Goal: Information Seeking & Learning: Learn about a topic

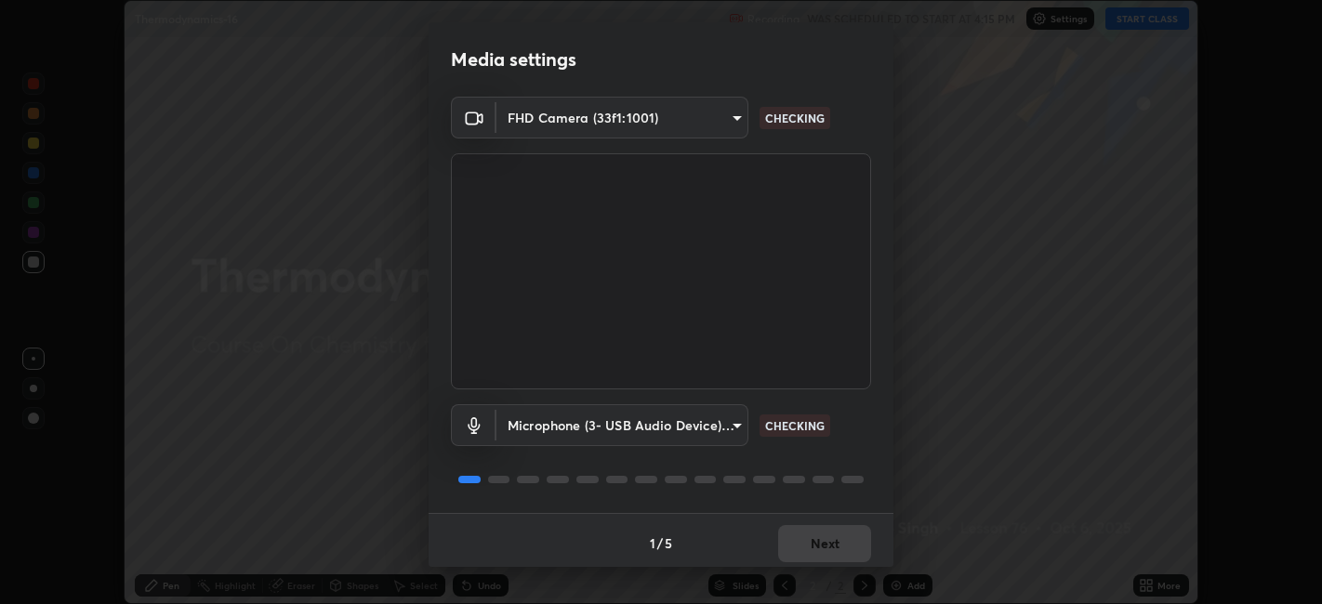
scroll to position [5, 0]
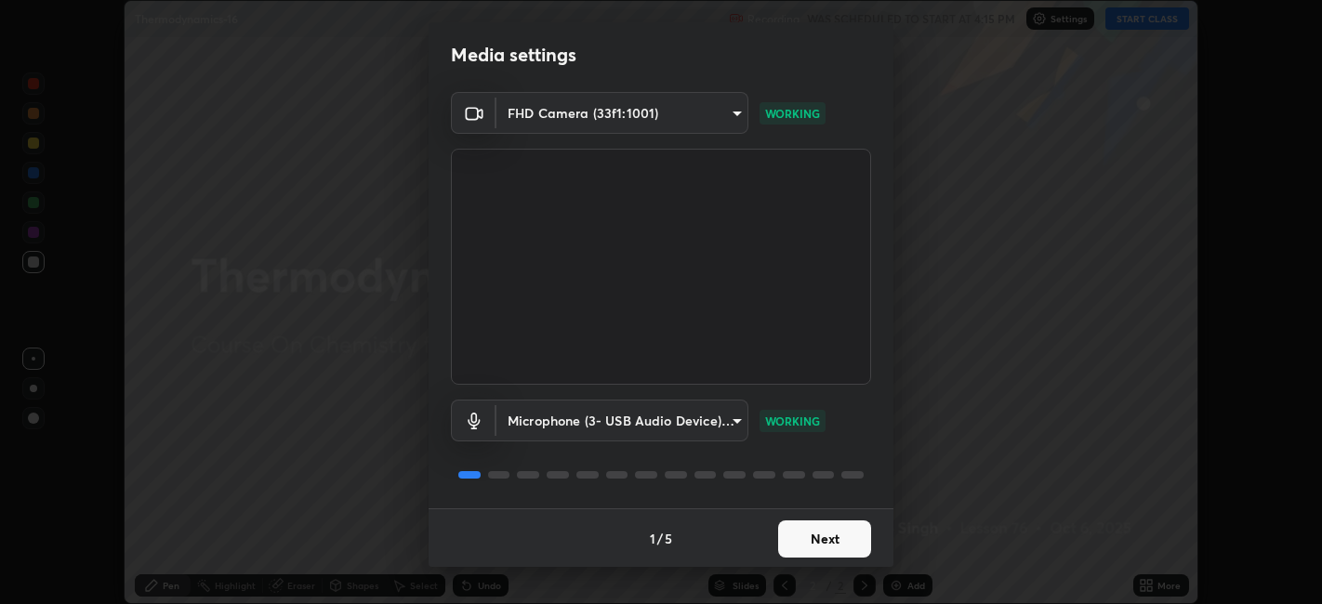
click at [836, 542] on button "Next" at bounding box center [824, 539] width 93 height 37
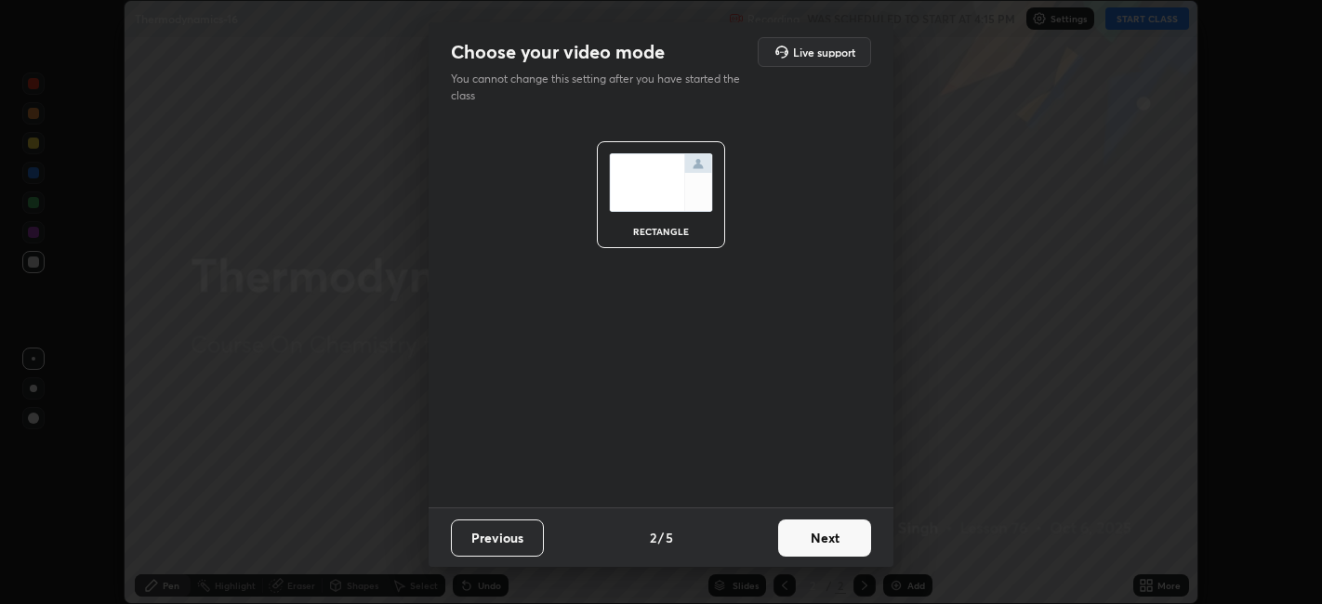
scroll to position [0, 0]
click at [837, 539] on button "Next" at bounding box center [824, 538] width 93 height 37
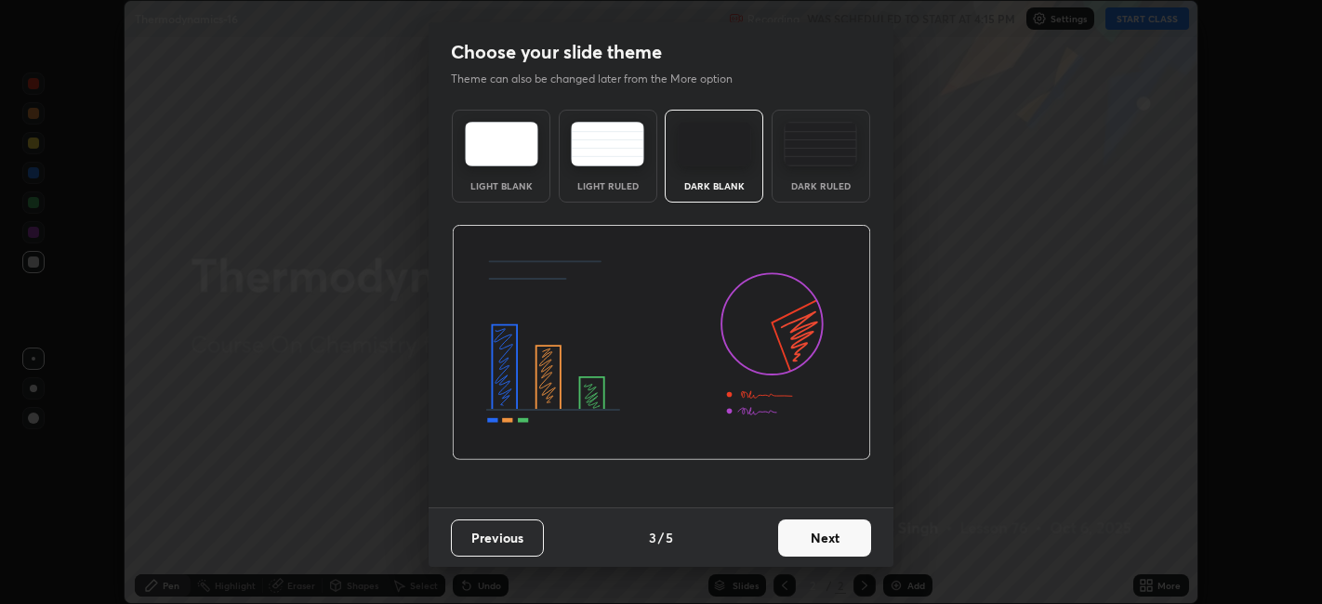
click at [844, 543] on button "Next" at bounding box center [824, 538] width 93 height 37
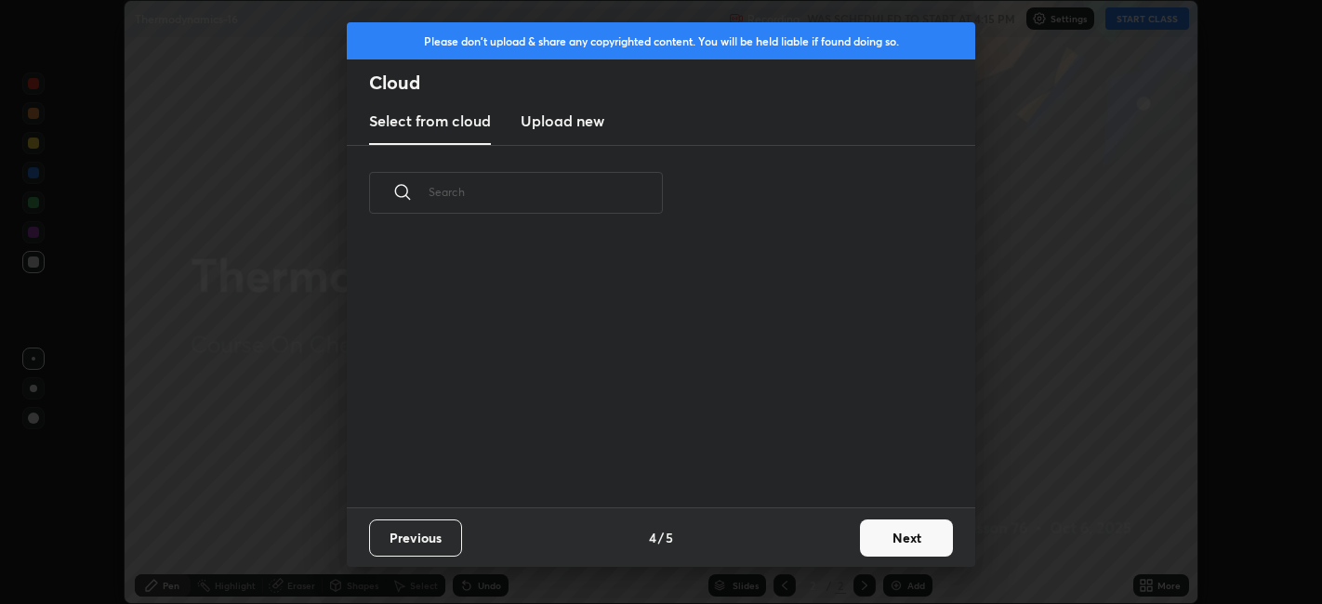
click at [863, 547] on button "Next" at bounding box center [906, 538] width 93 height 37
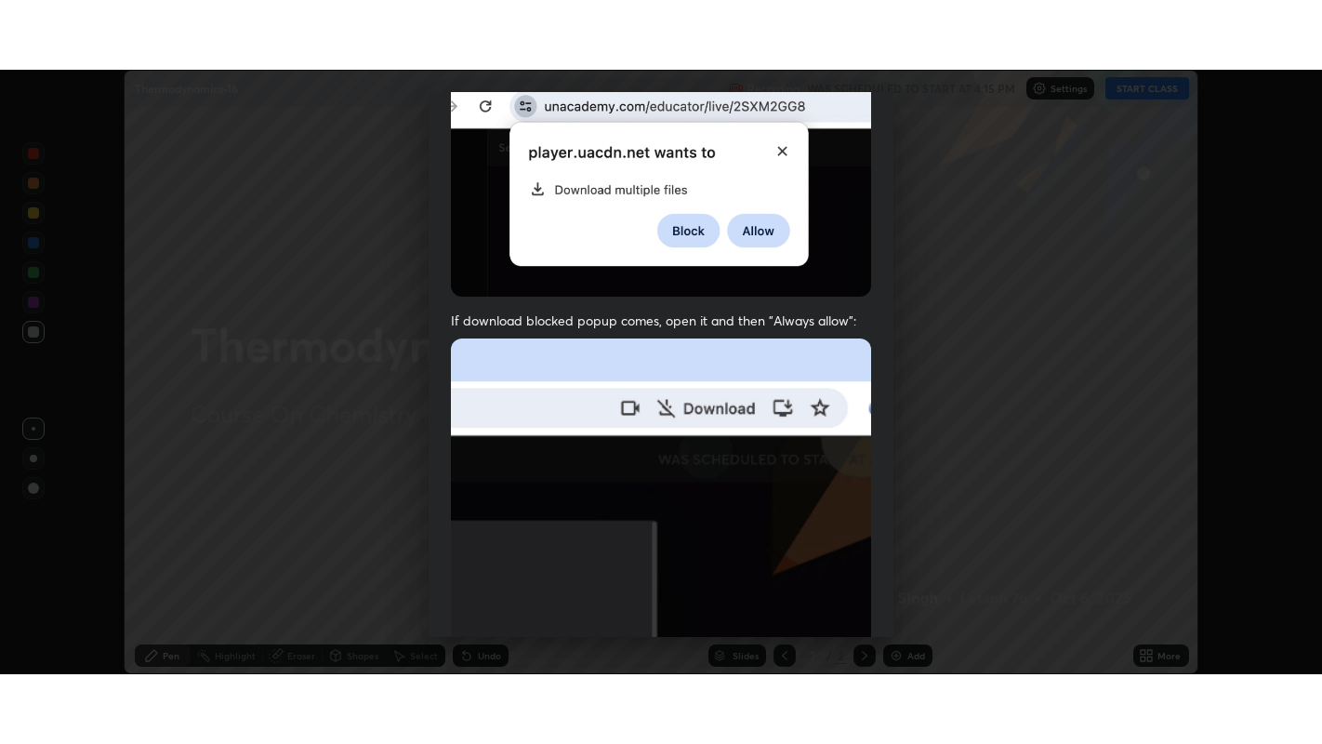
scroll to position [384, 0]
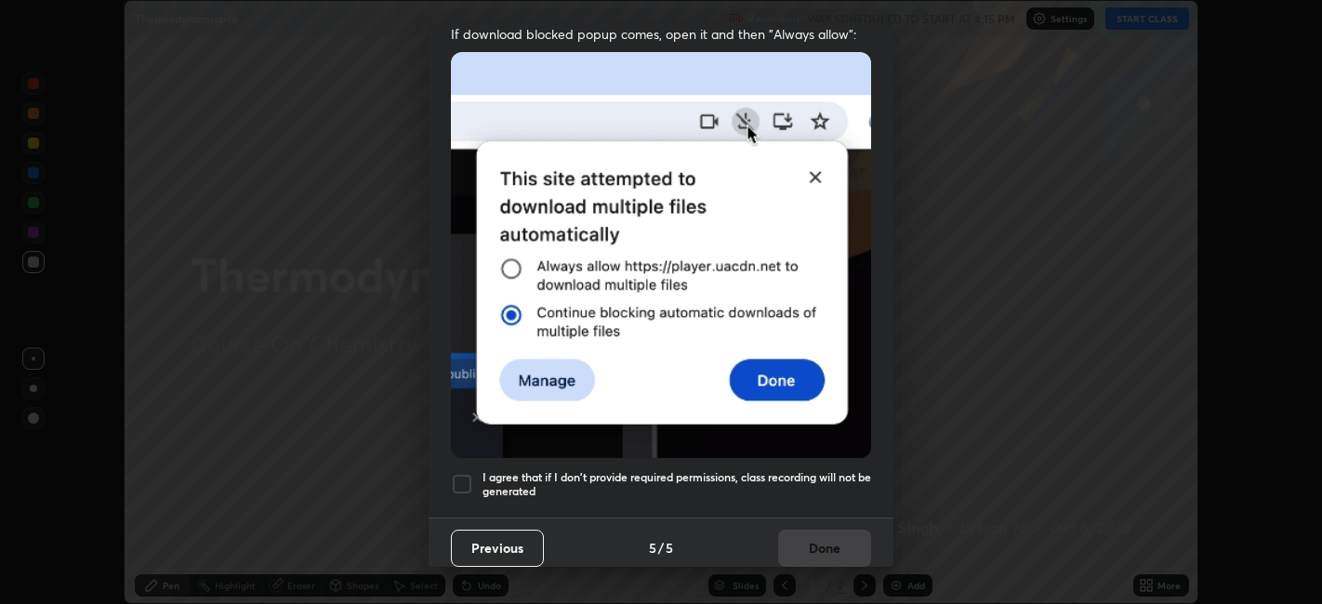
click at [683, 477] on h5 "I agree that if I don't provide required permissions, class recording will not …" at bounding box center [677, 485] width 389 height 29
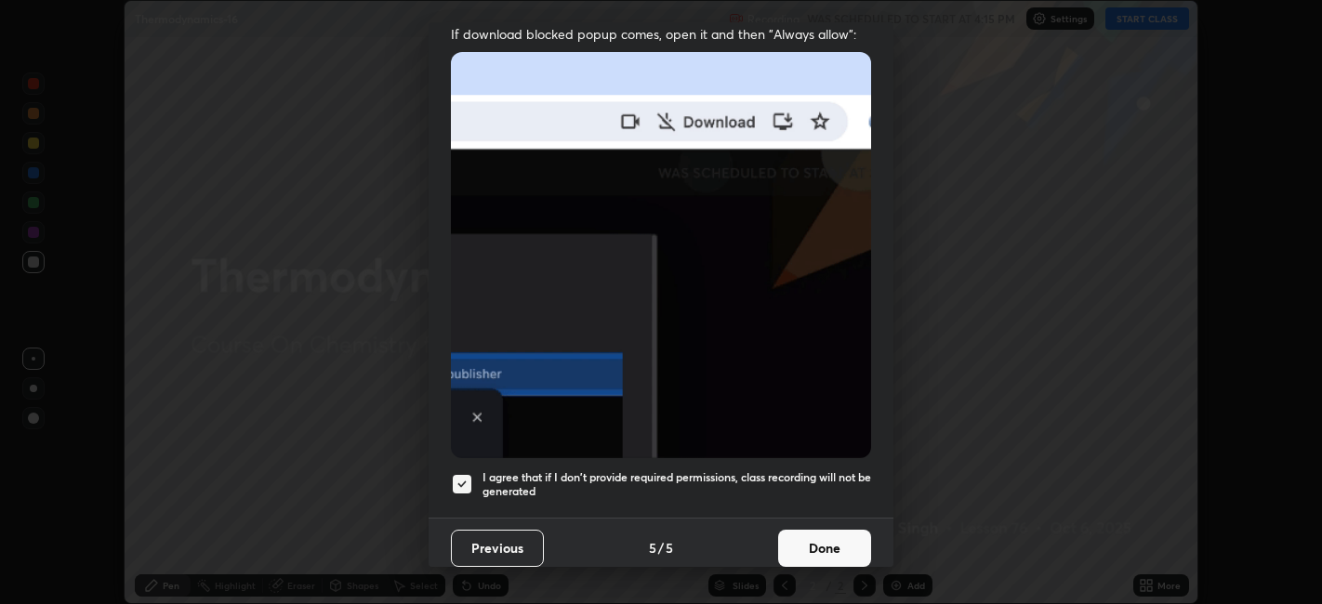
click at [826, 539] on button "Done" at bounding box center [824, 548] width 93 height 37
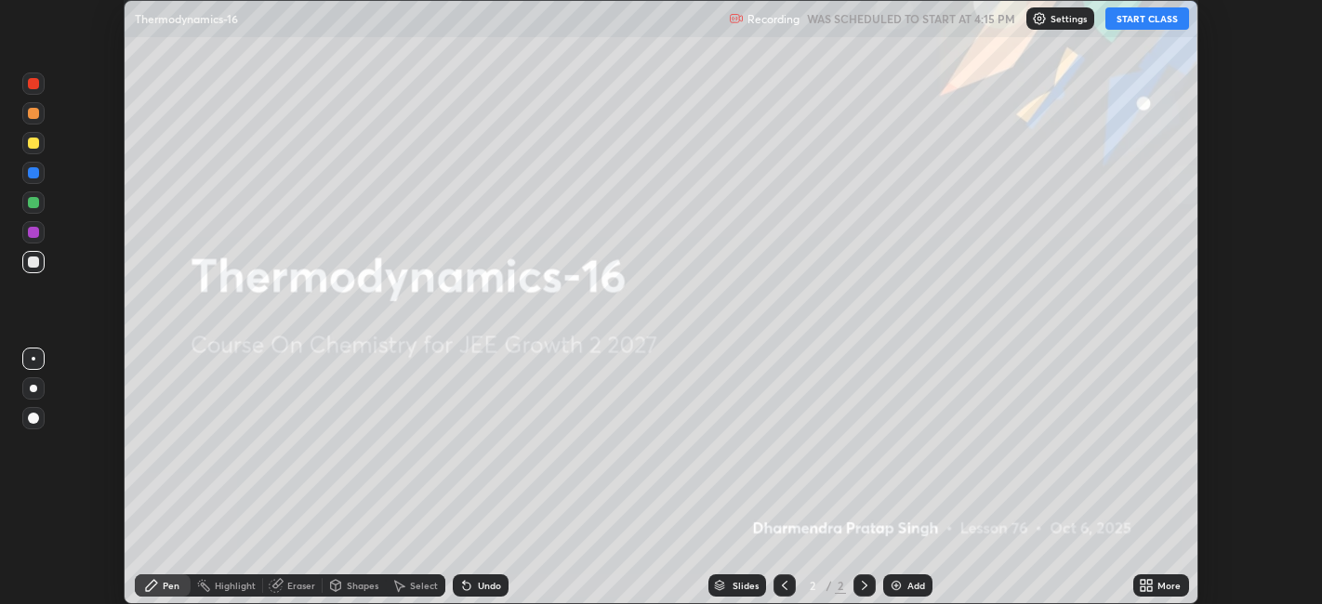
click at [1144, 589] on icon at bounding box center [1143, 589] width 5 height 5
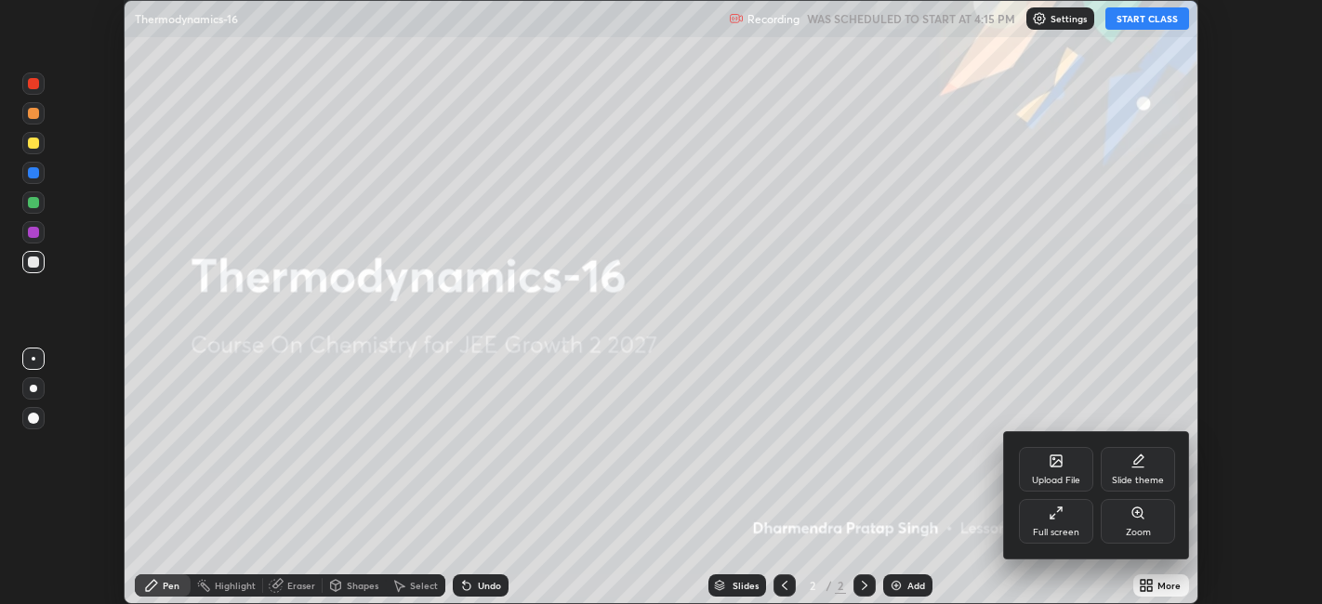
click at [1031, 511] on div "Full screen" at bounding box center [1056, 521] width 74 height 45
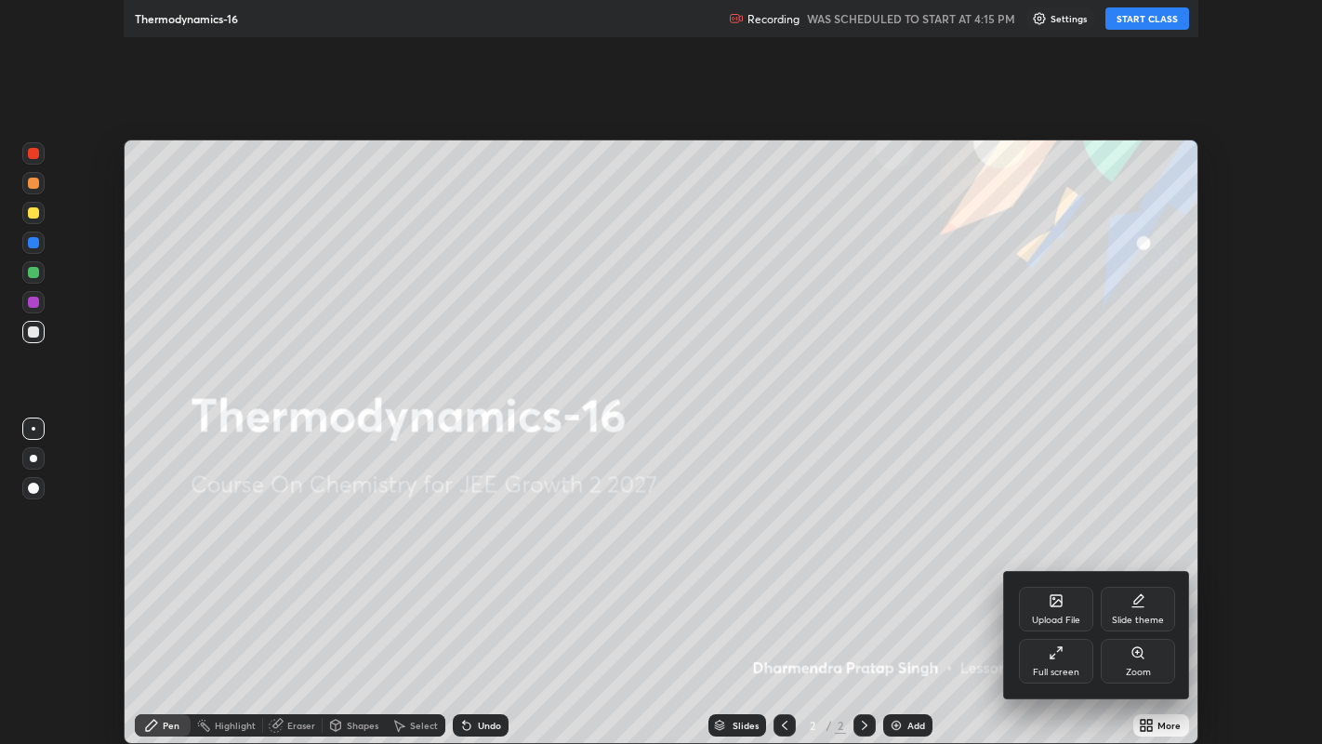
scroll to position [744, 1322]
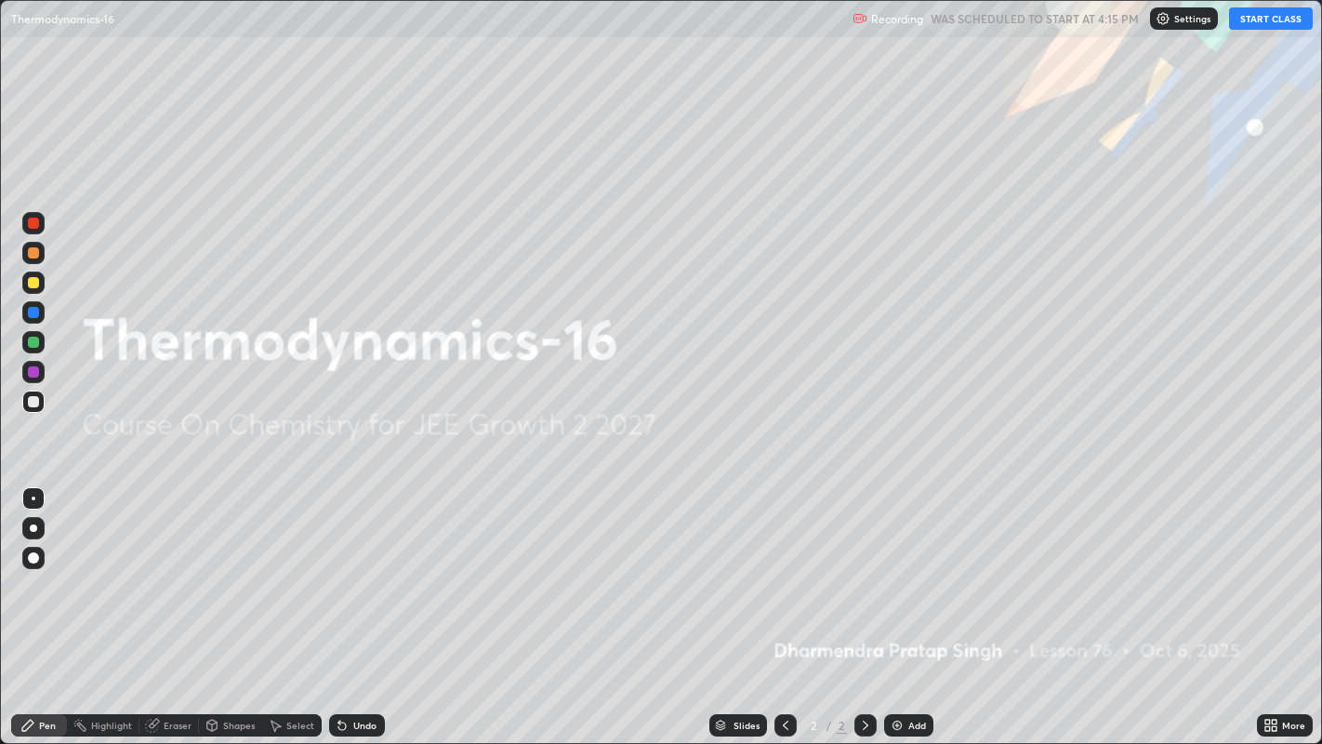
click at [1279, 20] on button "START CLASS" at bounding box center [1271, 18] width 84 height 22
click at [904, 604] on div "Add" at bounding box center [908, 725] width 49 height 22
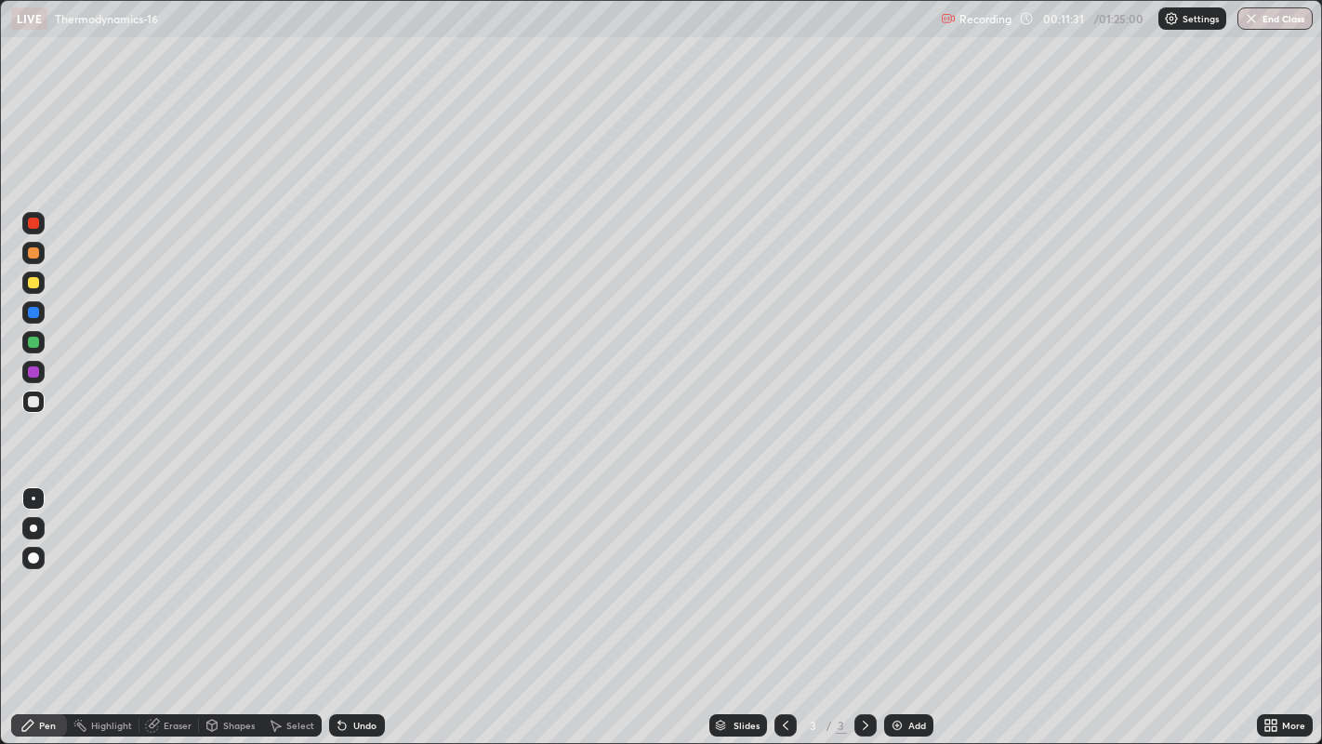
click at [187, 604] on div "Eraser" at bounding box center [178, 725] width 28 height 9
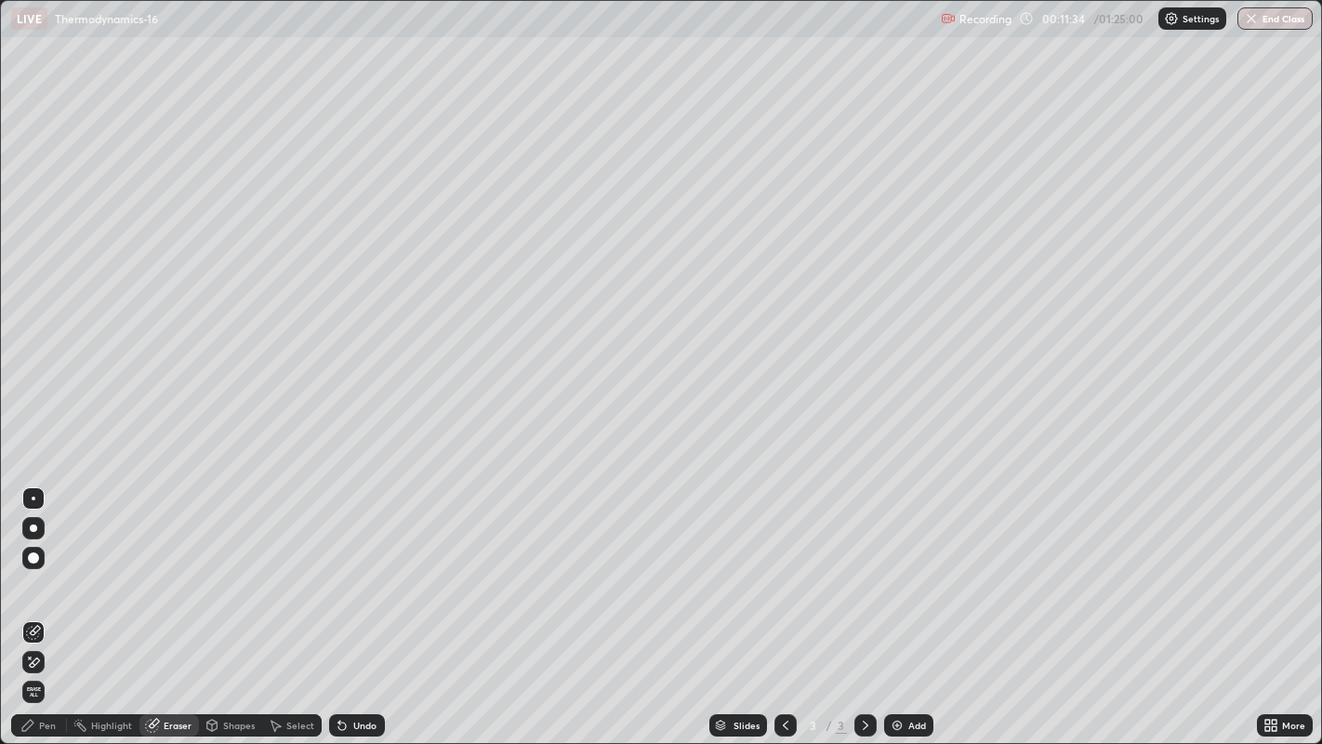
click at [59, 604] on div "Pen" at bounding box center [39, 725] width 56 height 22
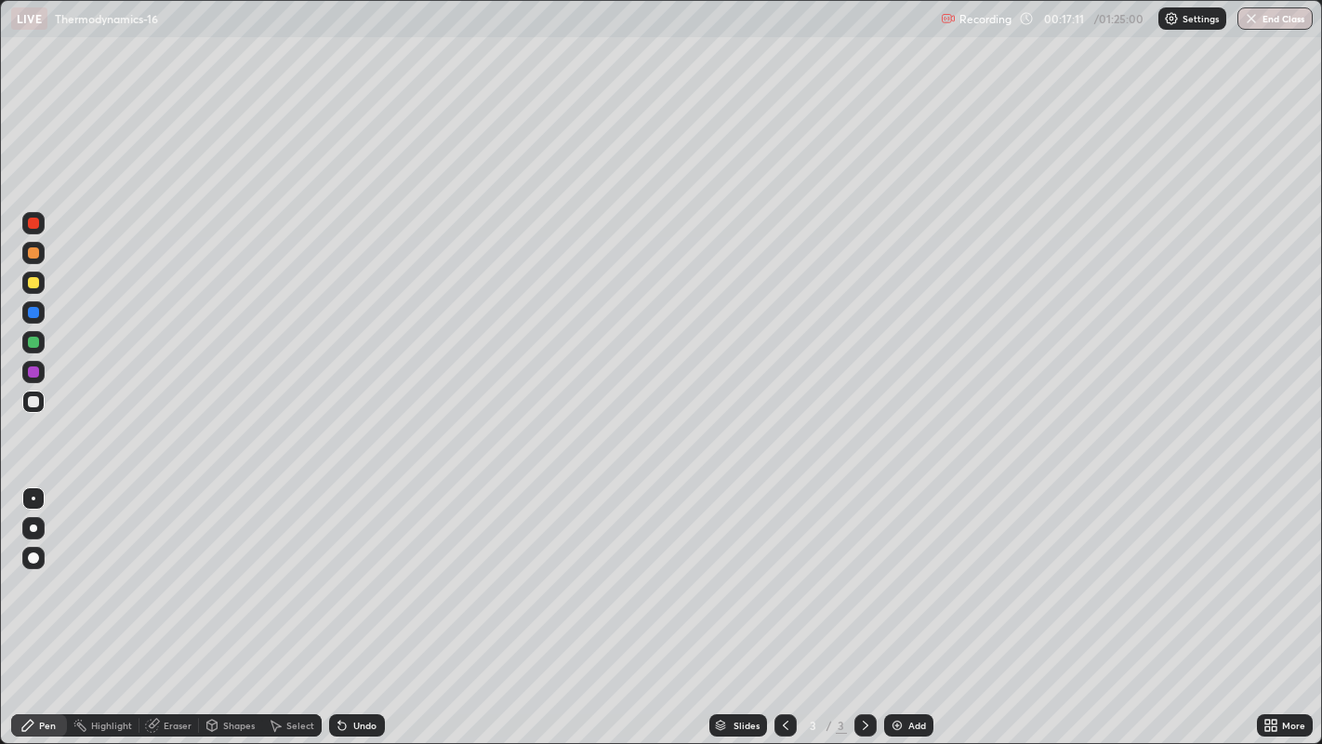
click at [910, 604] on div "Add" at bounding box center [908, 725] width 49 height 22
click at [173, 604] on div "Eraser" at bounding box center [169, 725] width 60 height 22
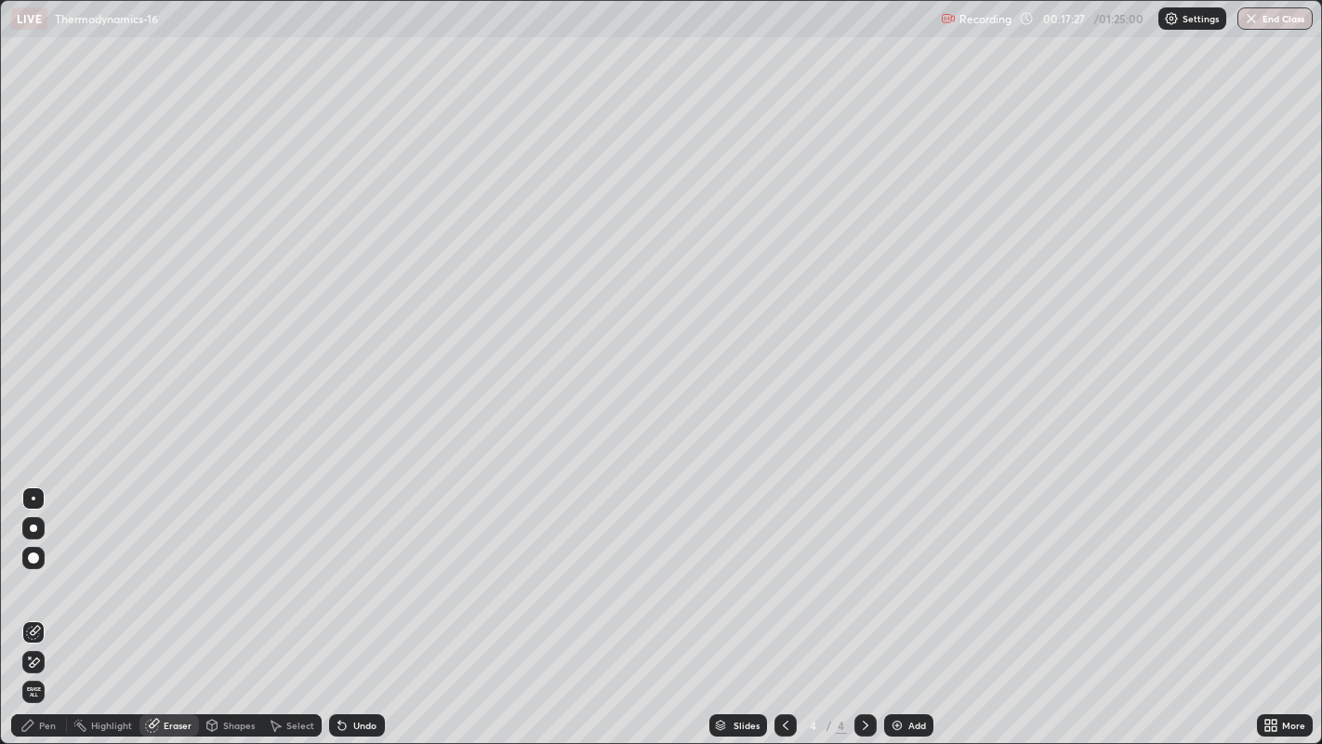
click at [48, 604] on div "Pen" at bounding box center [47, 725] width 17 height 9
